Goal: Task Accomplishment & Management: Manage account settings

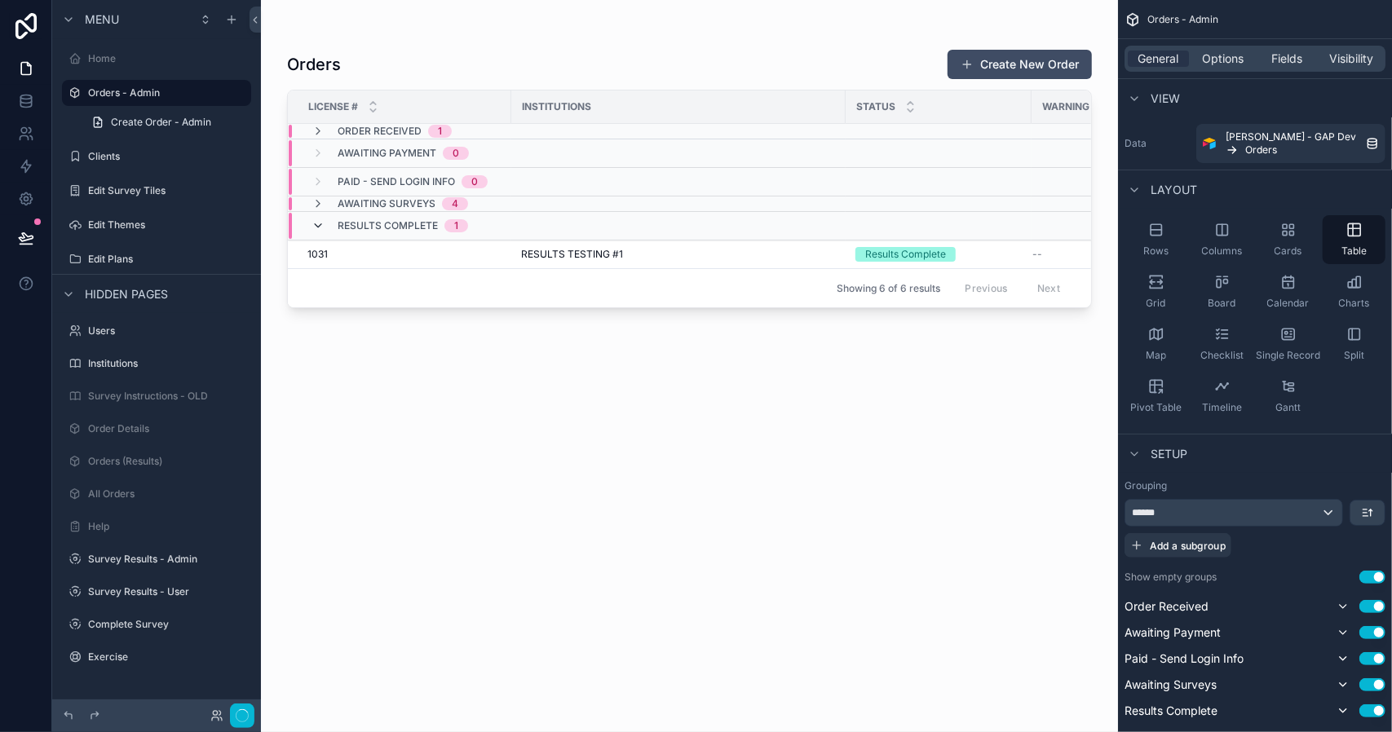
click at [318, 223] on icon "scrollable content" at bounding box center [318, 225] width 13 height 13
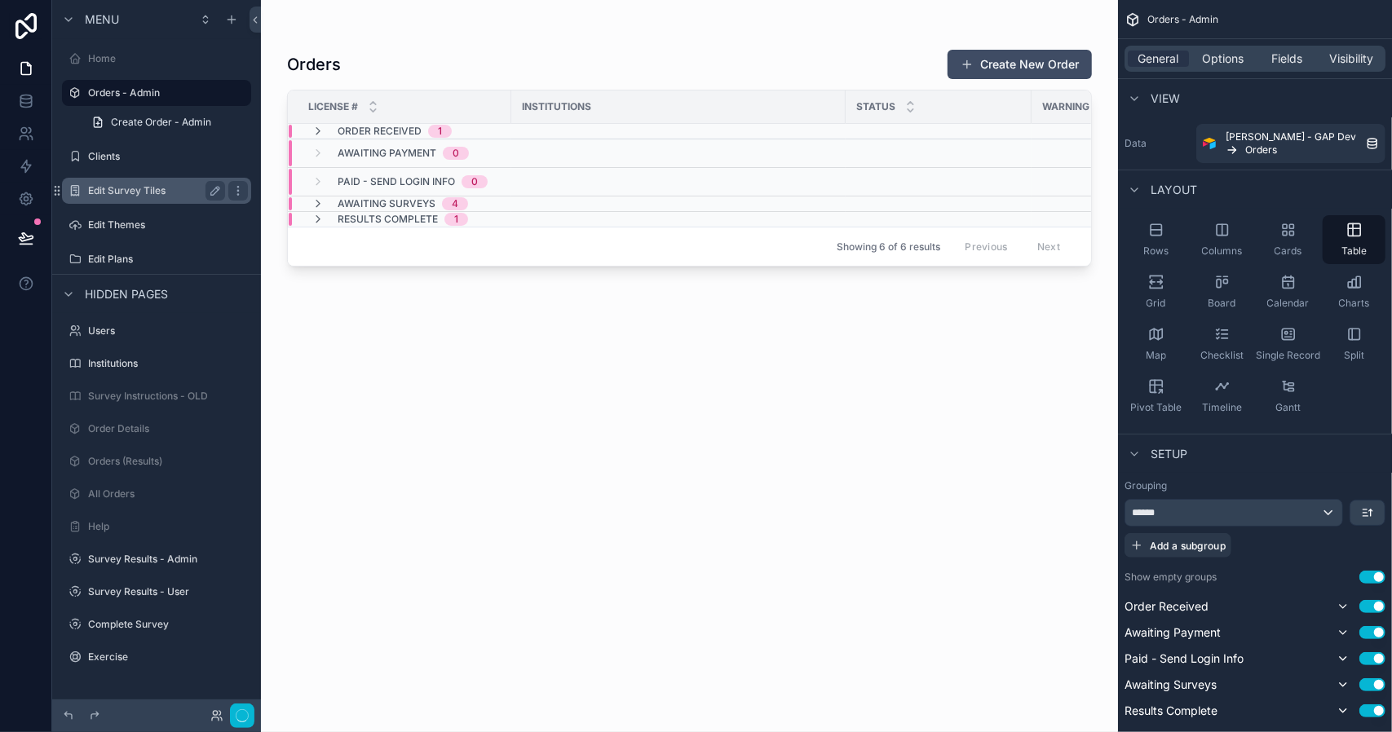
click at [160, 197] on label "Edit Survey Tiles" at bounding box center [153, 190] width 131 height 13
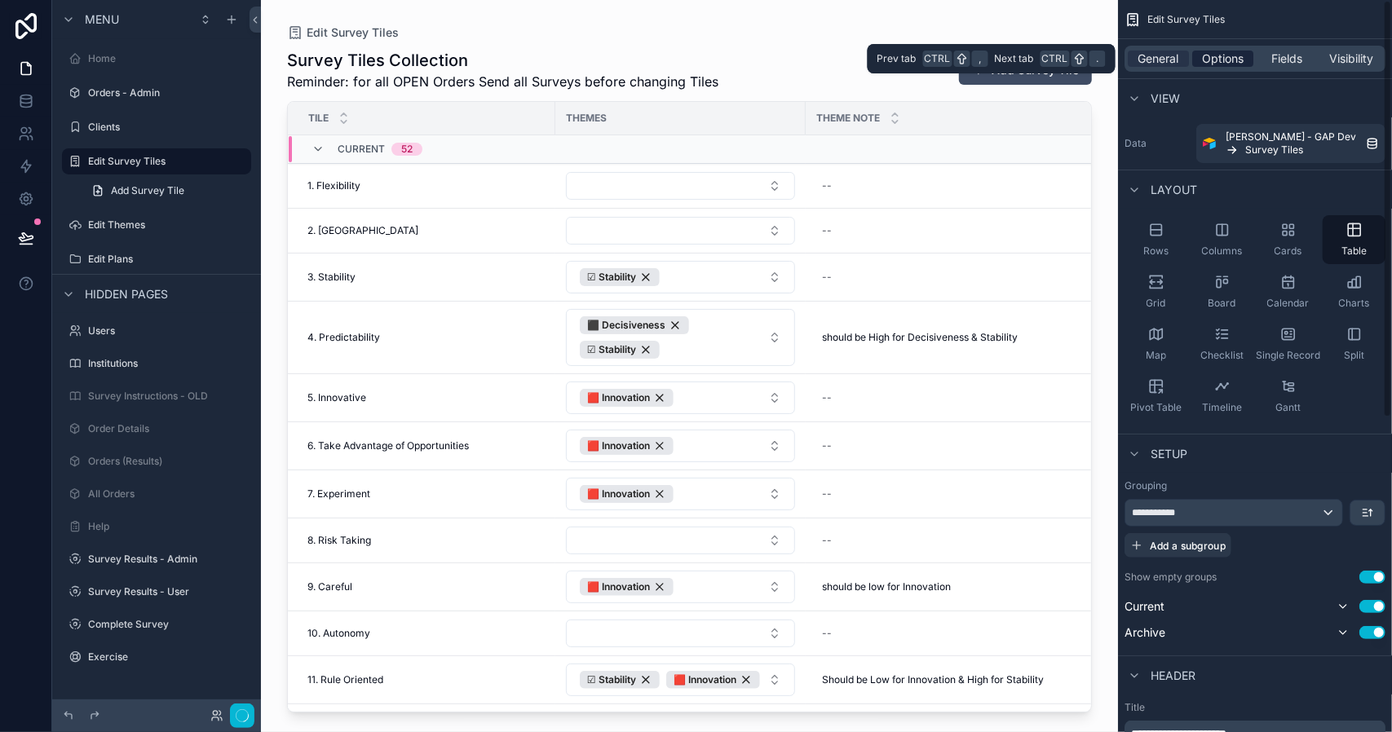
click at [1222, 59] on span "Options" at bounding box center [1223, 59] width 42 height 16
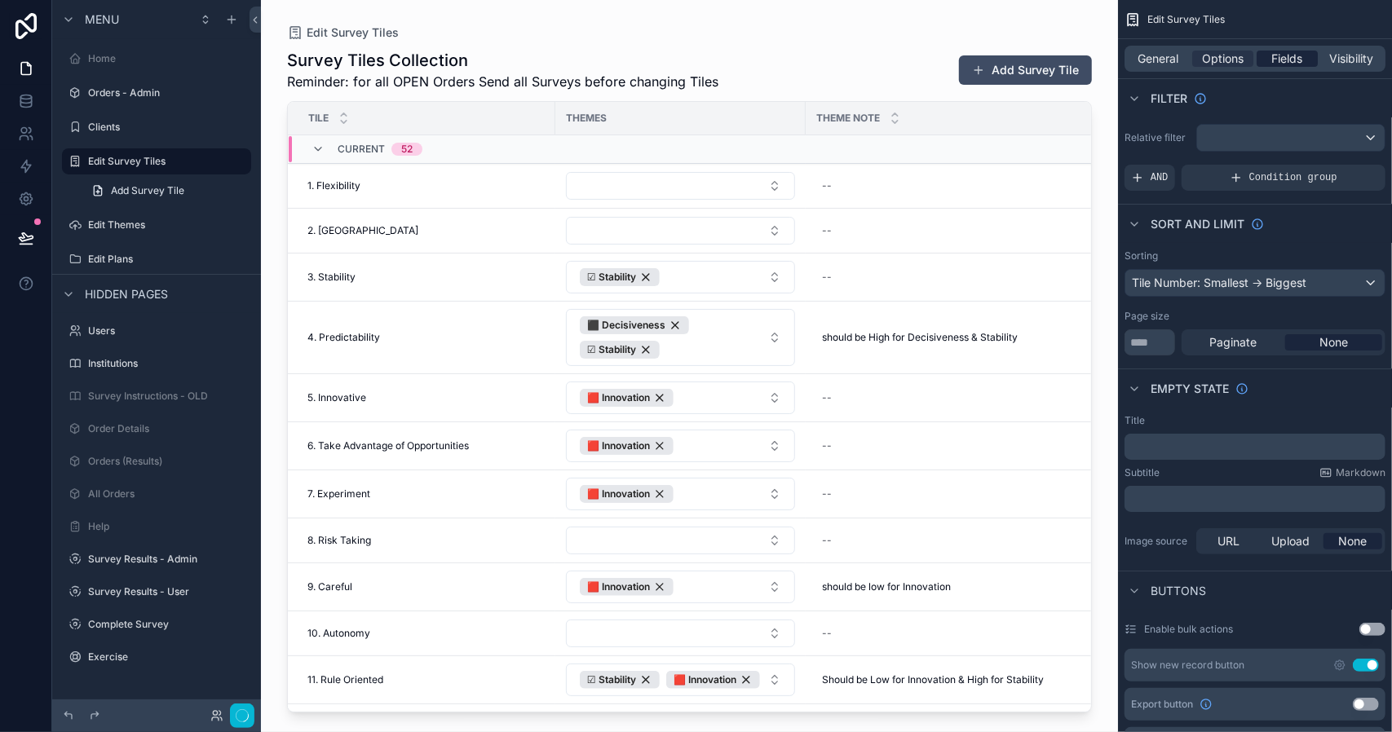
click at [1287, 55] on span "Fields" at bounding box center [1287, 59] width 31 height 16
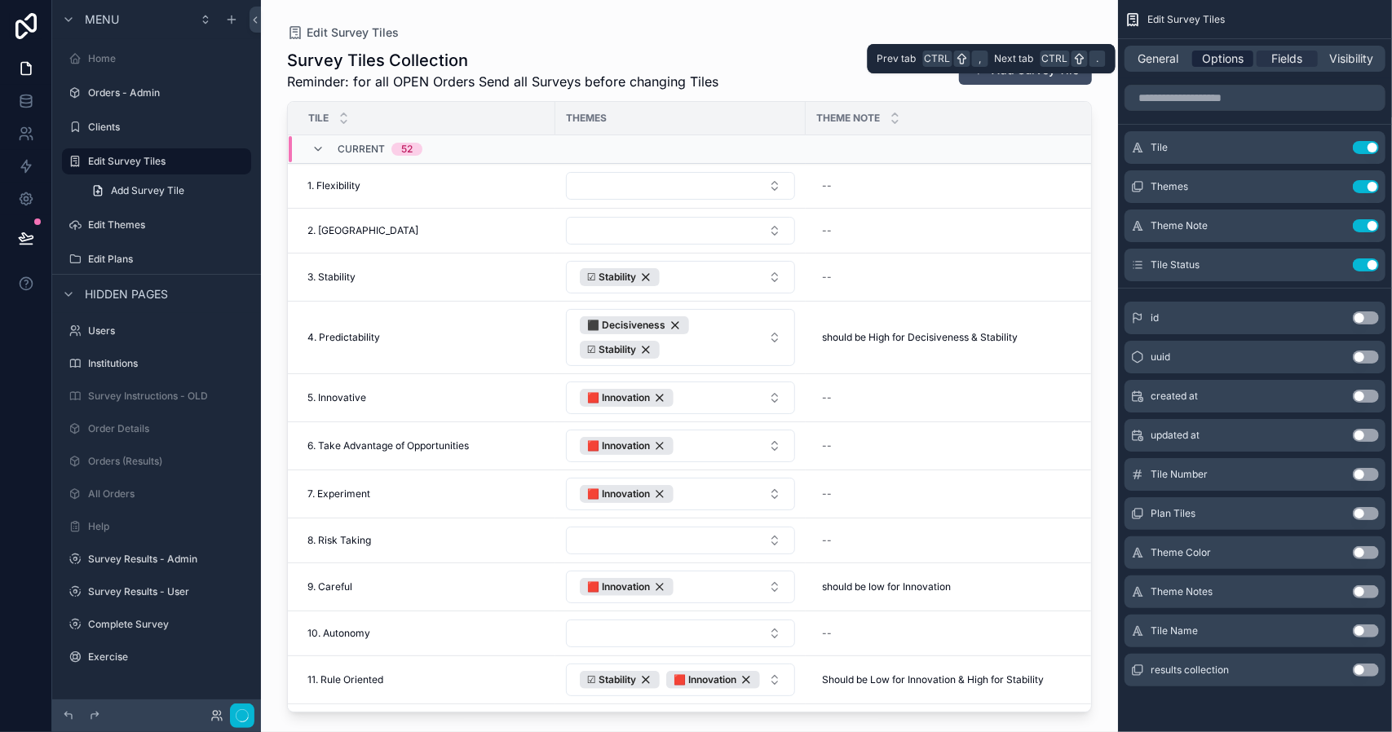
click at [1219, 59] on span "Options" at bounding box center [1223, 59] width 42 height 16
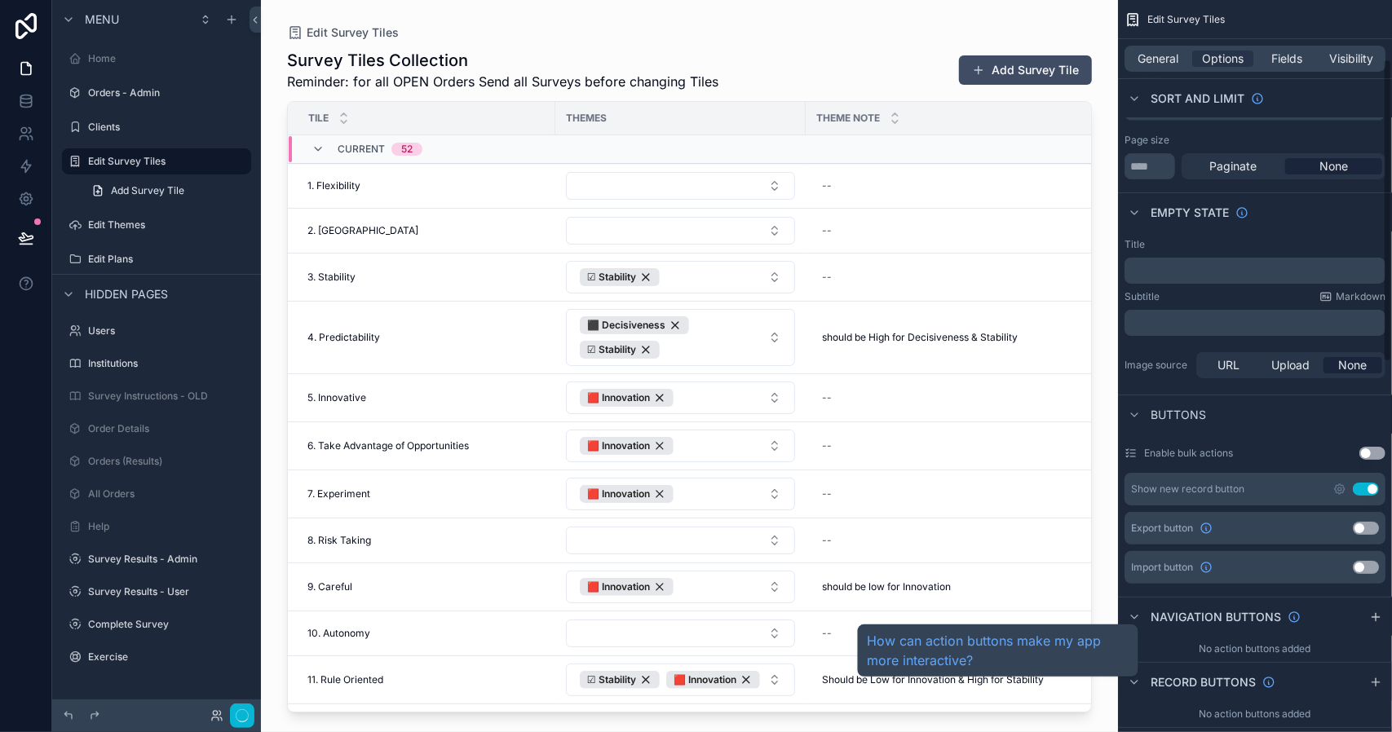
scroll to position [53, 0]
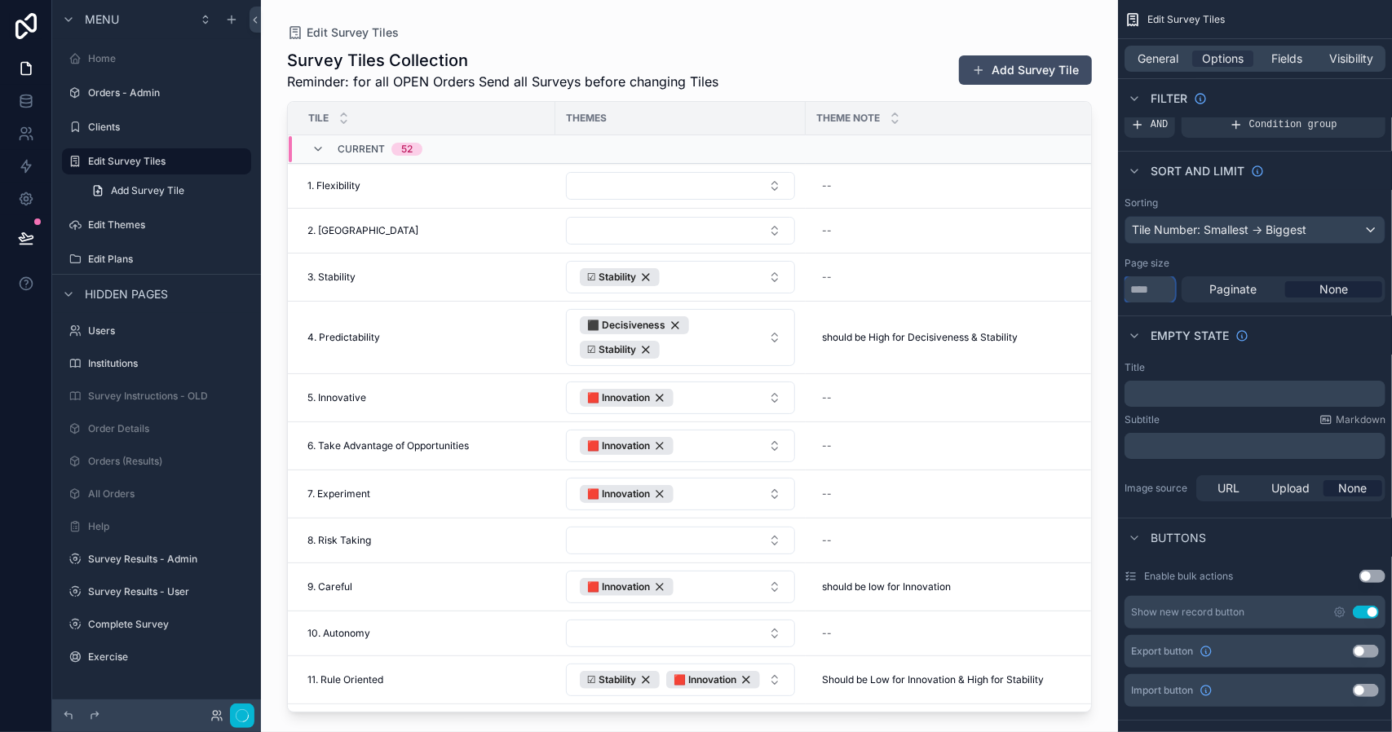
drag, startPoint x: 1160, startPoint y: 290, endPoint x: 1128, endPoint y: 289, distance: 31.9
click at [1128, 289] on input "**" at bounding box center [1150, 290] width 51 height 26
type input "**"
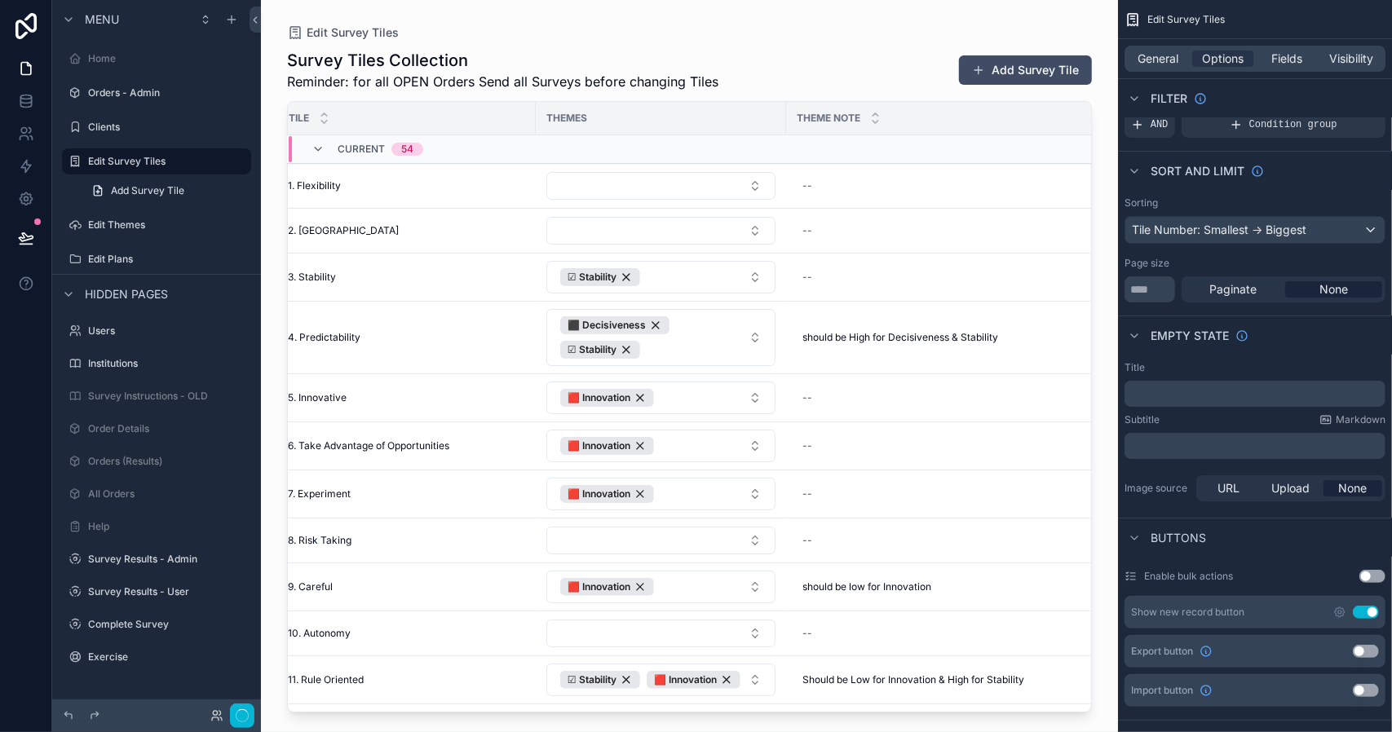
scroll to position [0, 38]
drag, startPoint x: 1085, startPoint y: 262, endPoint x: 1070, endPoint y: 412, distance: 150.8
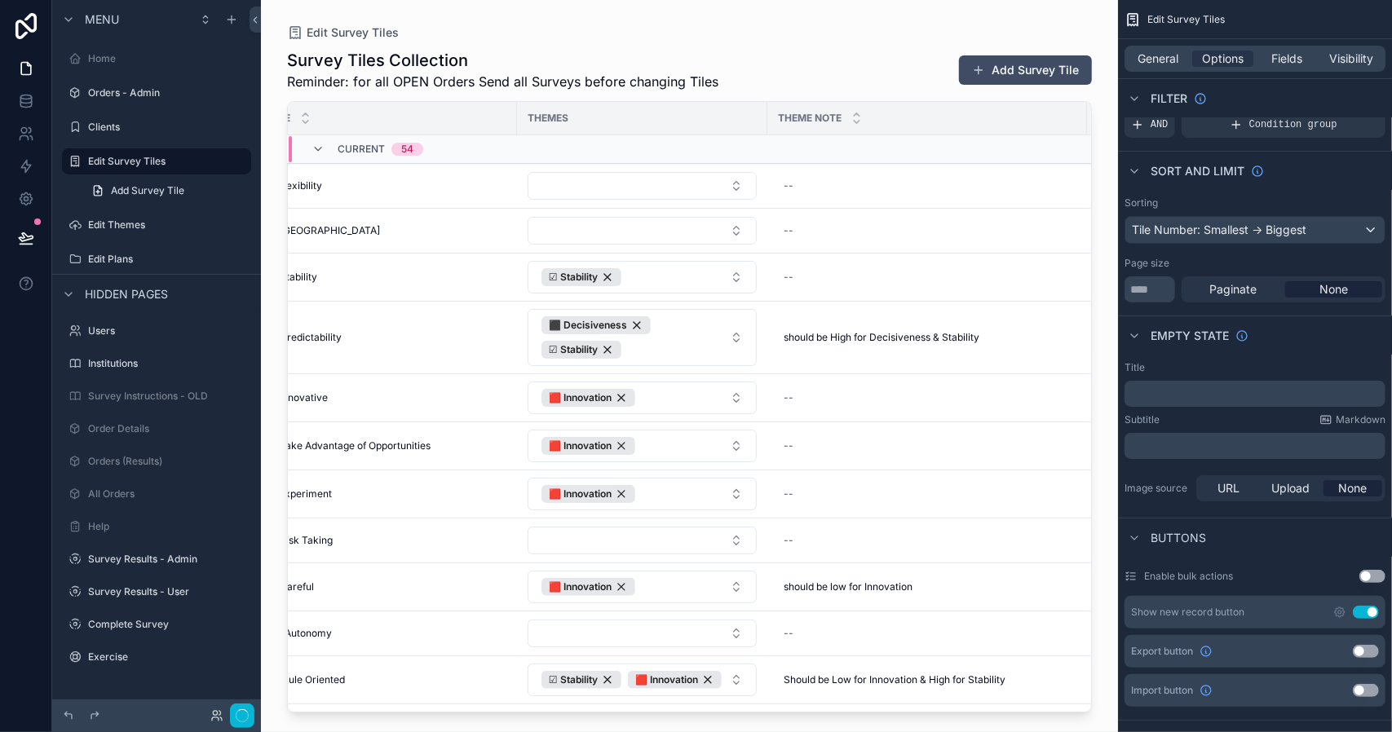
click at [1070, 412] on div "scrollable content" at bounding box center [689, 356] width 857 height 713
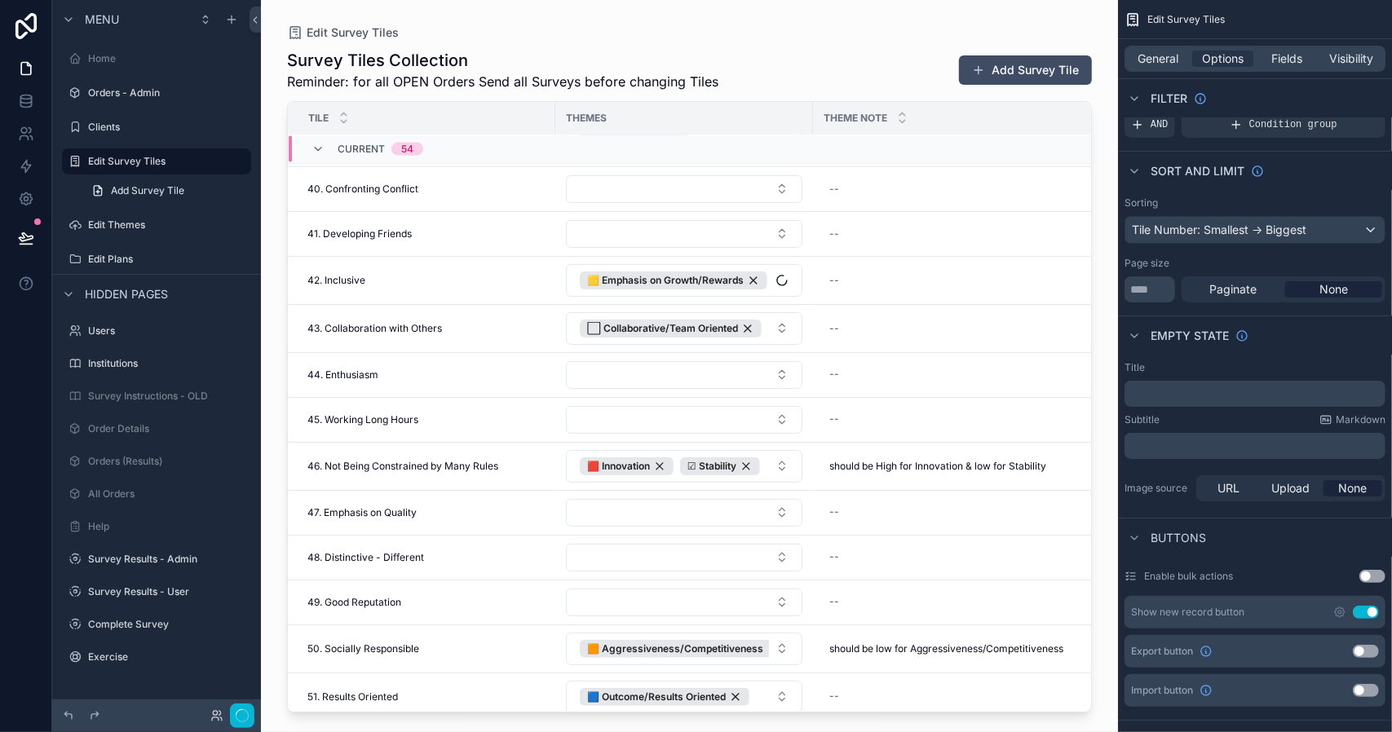
scroll to position [1980, 0]
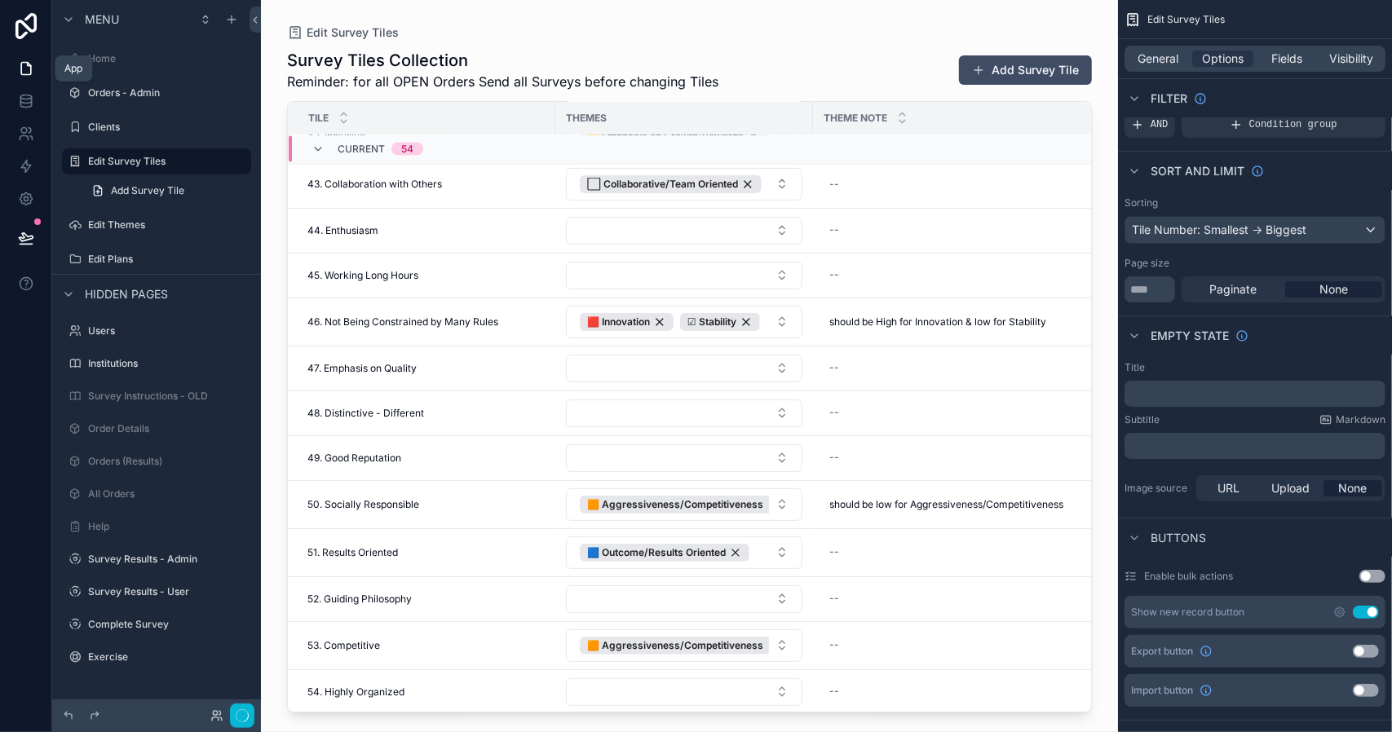
click at [23, 63] on icon at bounding box center [26, 69] width 10 height 12
click at [26, 66] on icon at bounding box center [26, 68] width 16 height 16
click at [27, 21] on icon at bounding box center [26, 26] width 33 height 26
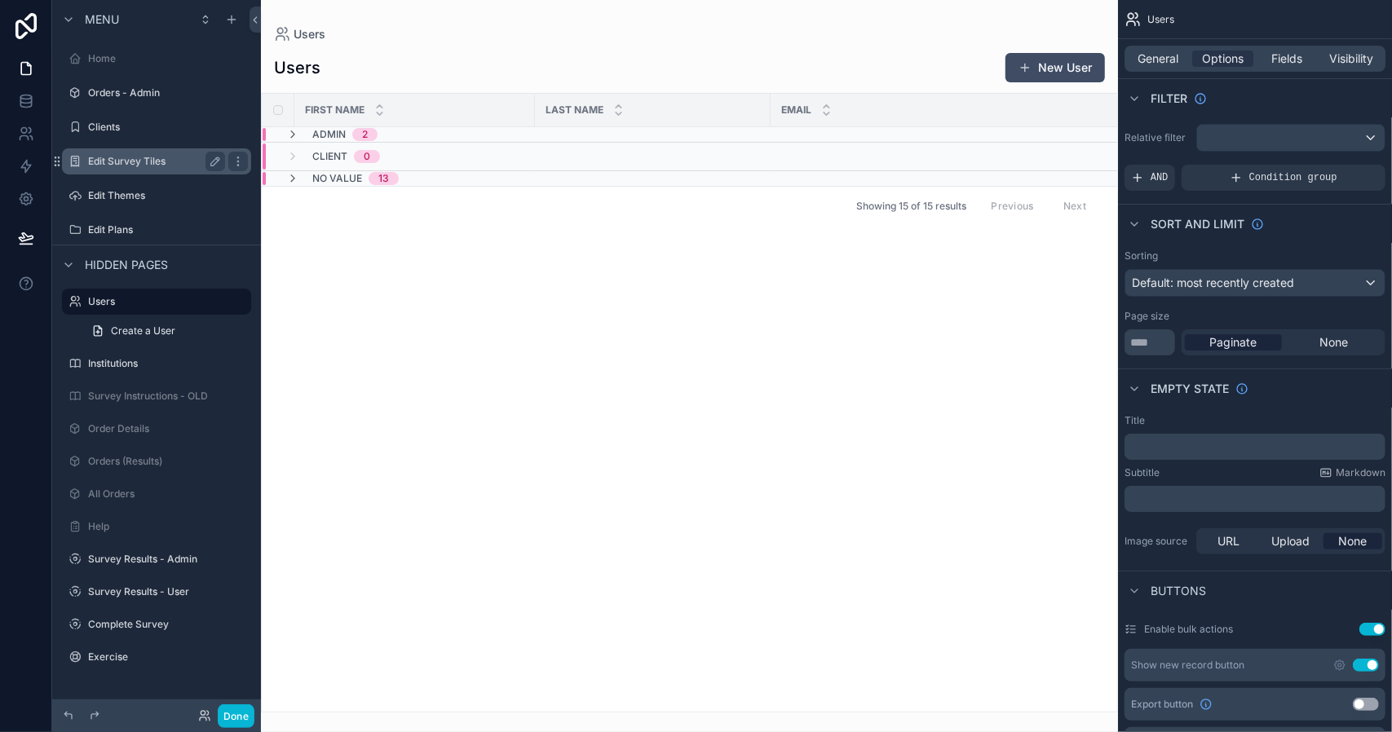
click at [152, 157] on label "Edit Survey Tiles" at bounding box center [153, 161] width 131 height 13
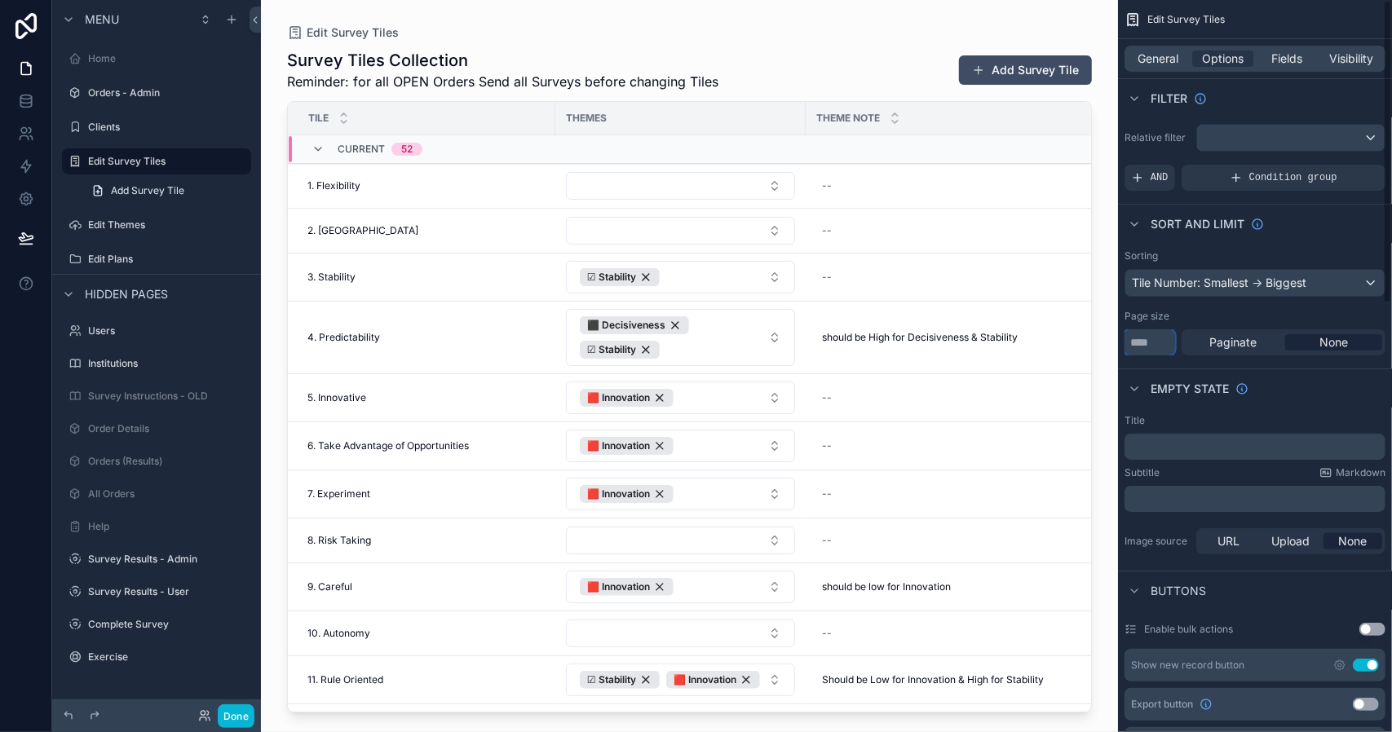
drag, startPoint x: 1151, startPoint y: 339, endPoint x: 1126, endPoint y: 343, distance: 25.0
click at [1126, 343] on input "**" at bounding box center [1150, 343] width 51 height 26
type input "**"
drag, startPoint x: 1085, startPoint y: 241, endPoint x: 1078, endPoint y: 583, distance: 342.6
click at [1078, 583] on div "scrollable content" at bounding box center [689, 356] width 857 height 713
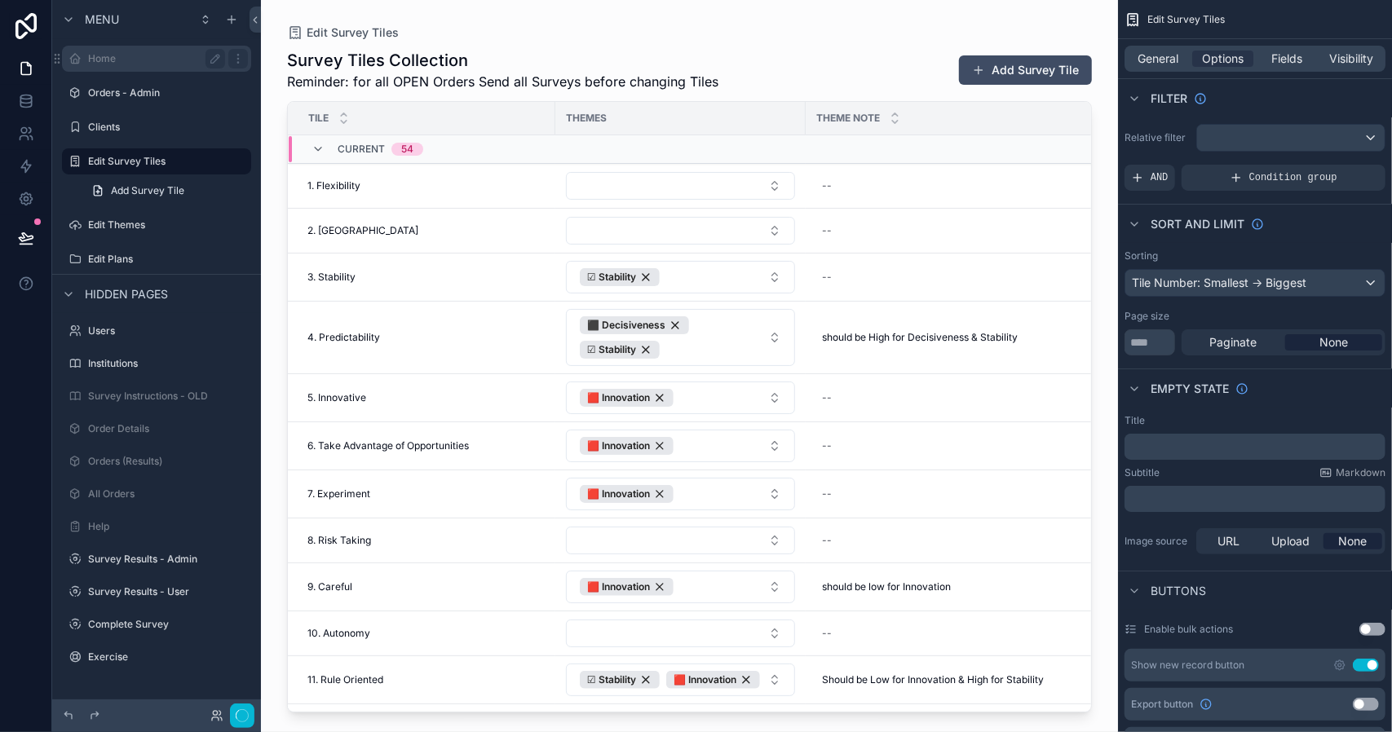
click at [104, 59] on label "Home" at bounding box center [153, 58] width 131 height 13
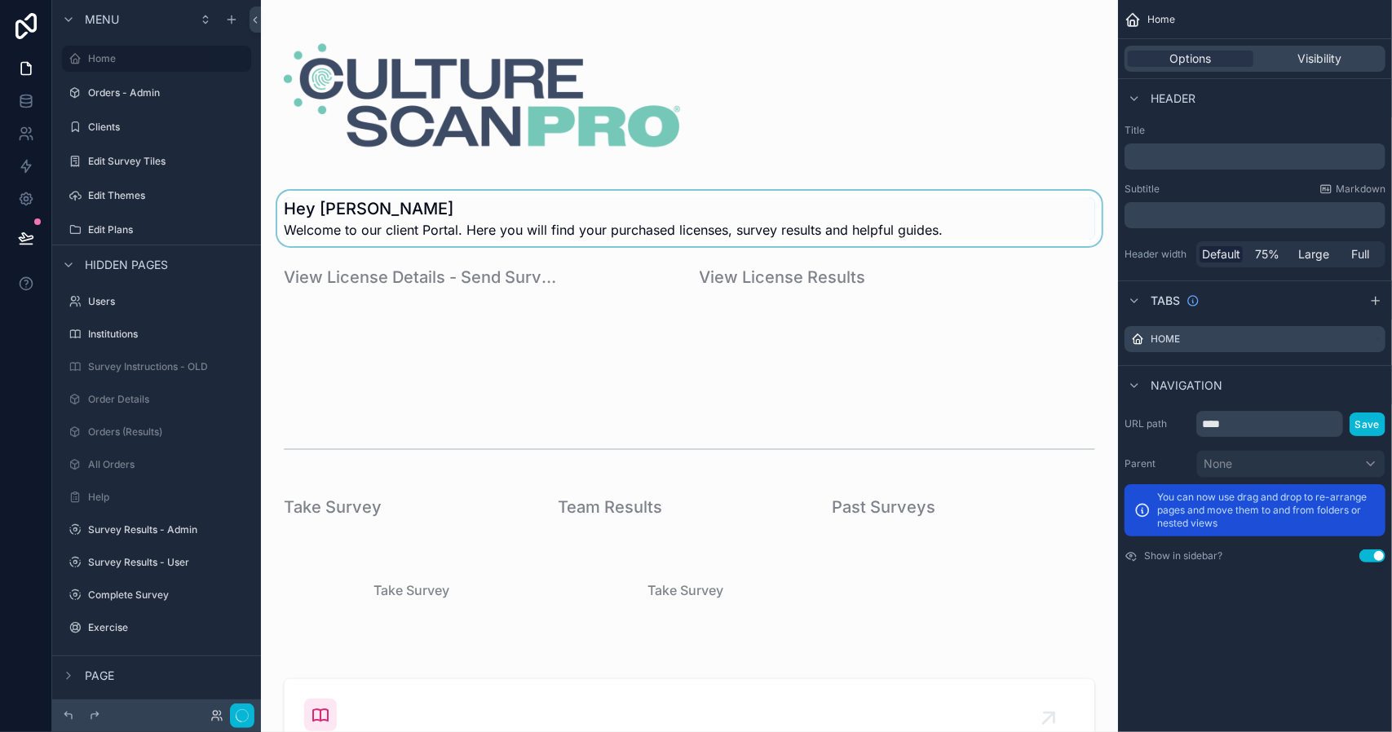
click at [546, 223] on div "scrollable content" at bounding box center [689, 218] width 831 height 55
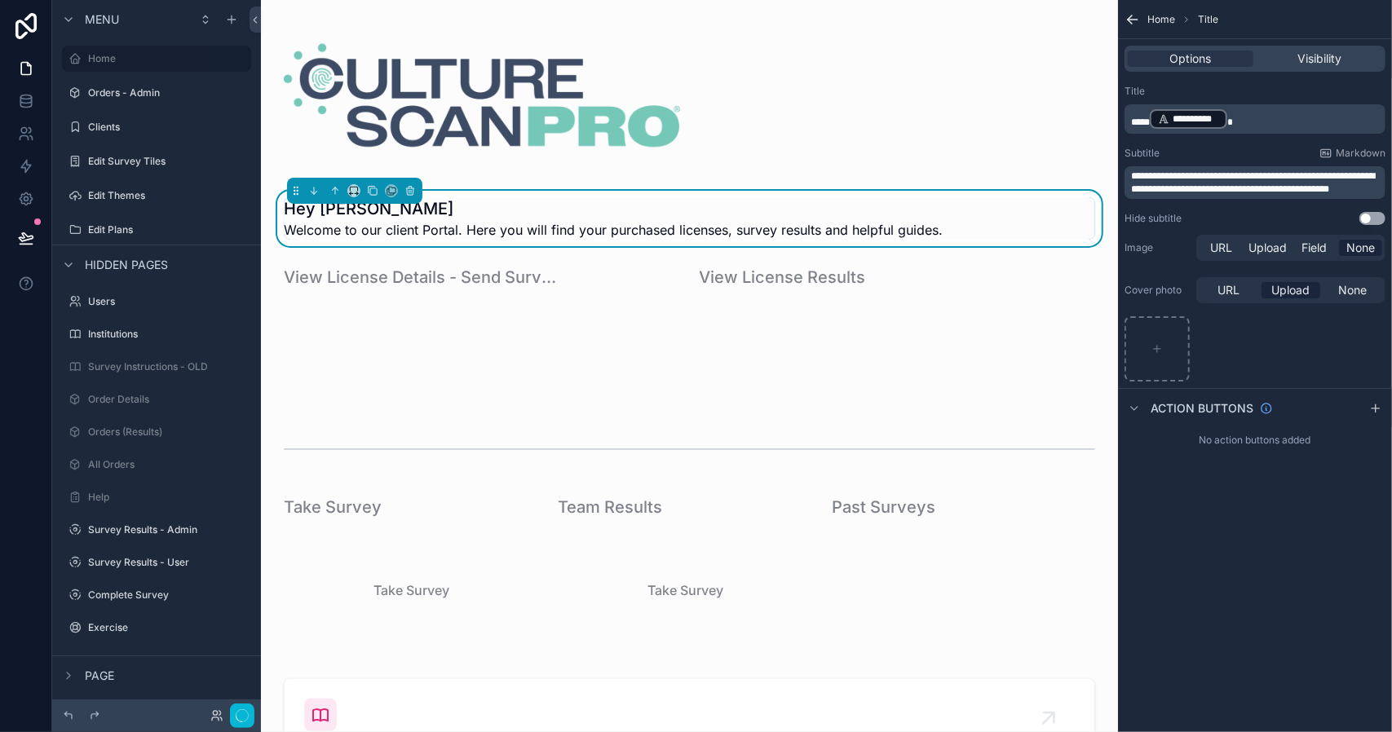
click at [146, 163] on label "Edit Survey Tiles" at bounding box center [153, 161] width 131 height 13
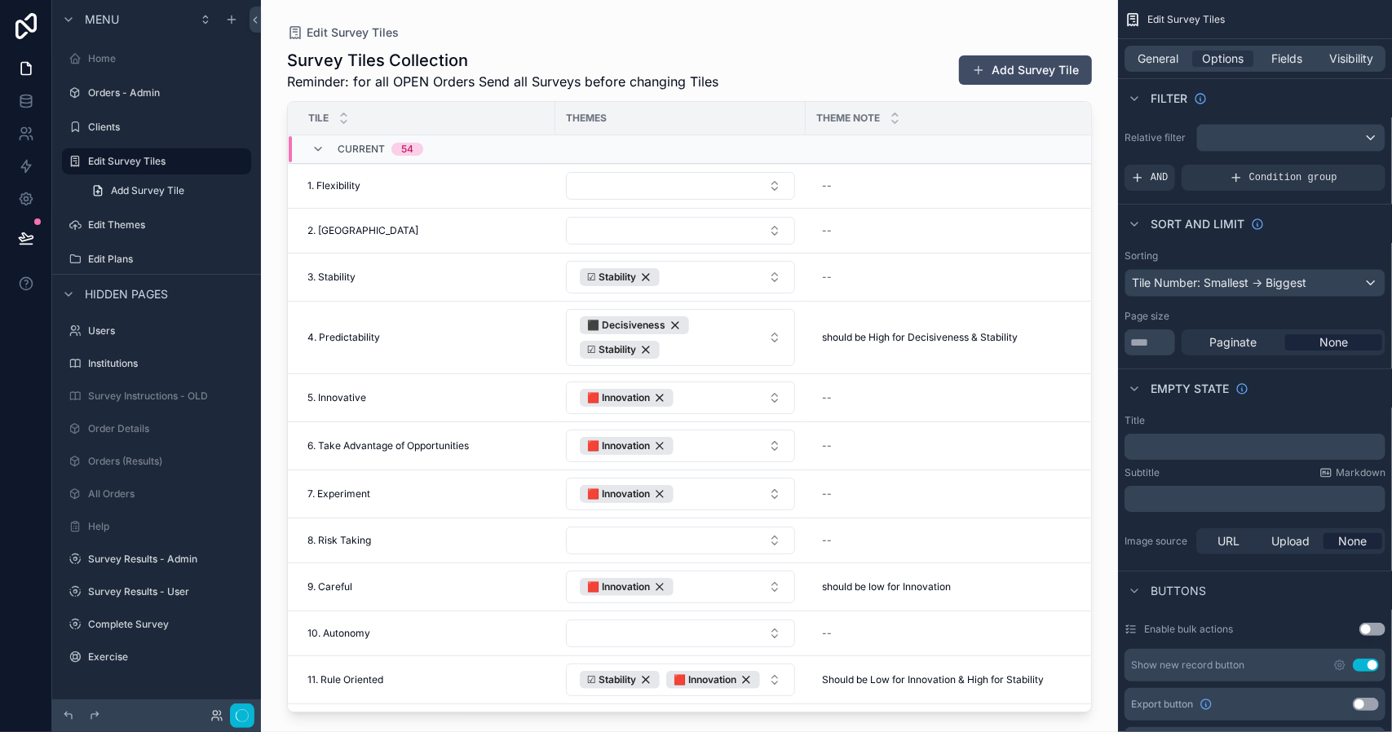
drag, startPoint x: 1088, startPoint y: 254, endPoint x: 1088, endPoint y: 325, distance: 71.0
click at [1088, 325] on div "scrollable content" at bounding box center [689, 356] width 857 height 713
